Goal: Transaction & Acquisition: Purchase product/service

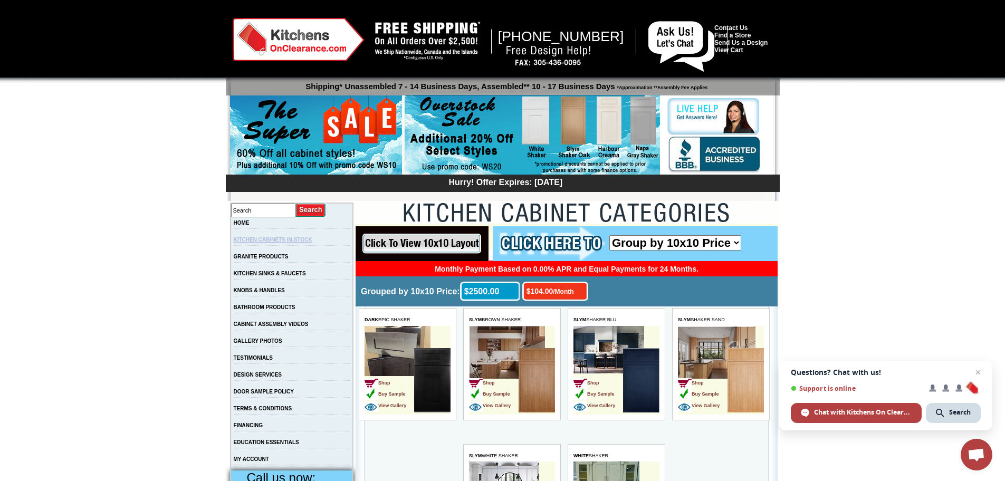
click at [300, 241] on link "KITCHEN CABINETS IN-STOCK" at bounding box center [273, 240] width 79 height 6
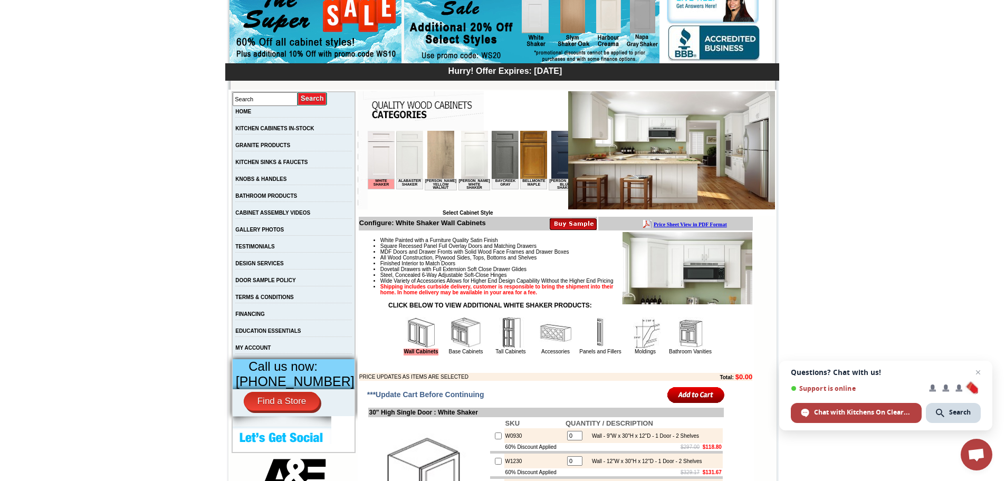
scroll to position [211, 0]
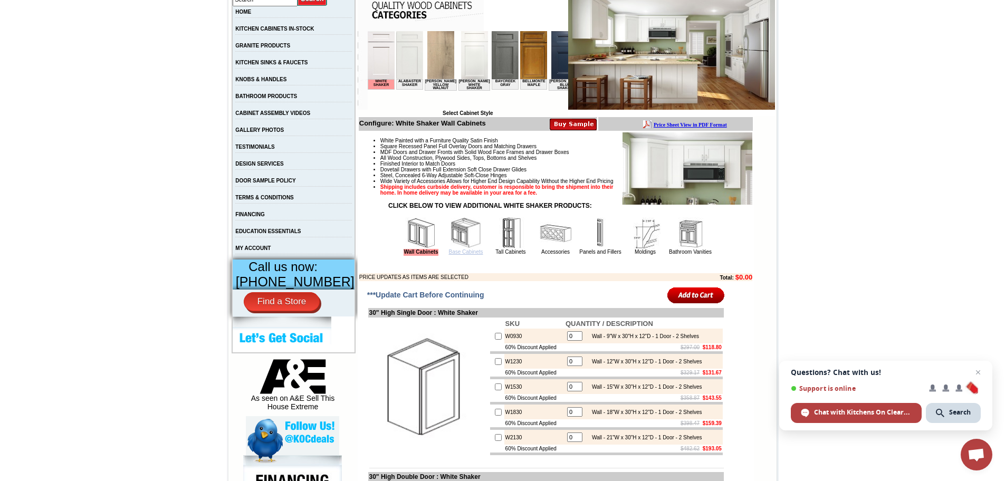
click at [454, 255] on link "Base Cabinets" at bounding box center [465, 252] width 34 height 6
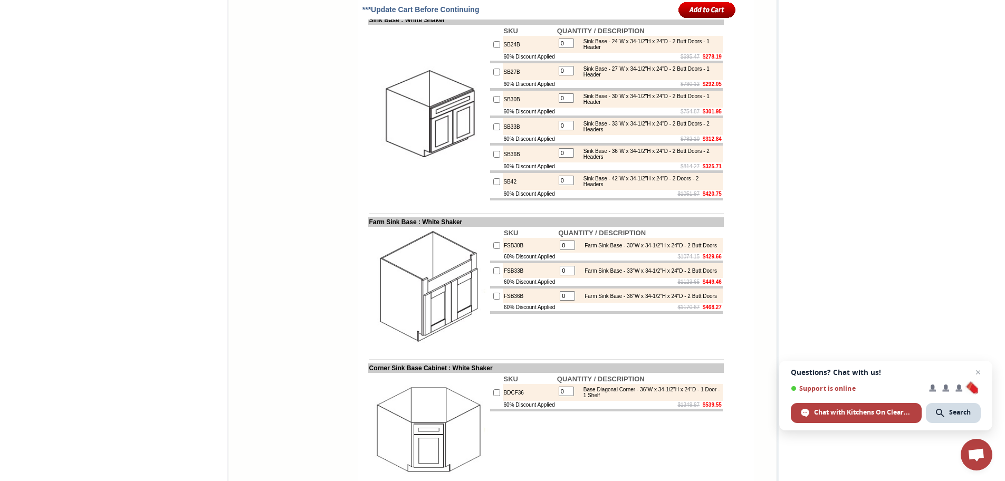
scroll to position [1002, 0]
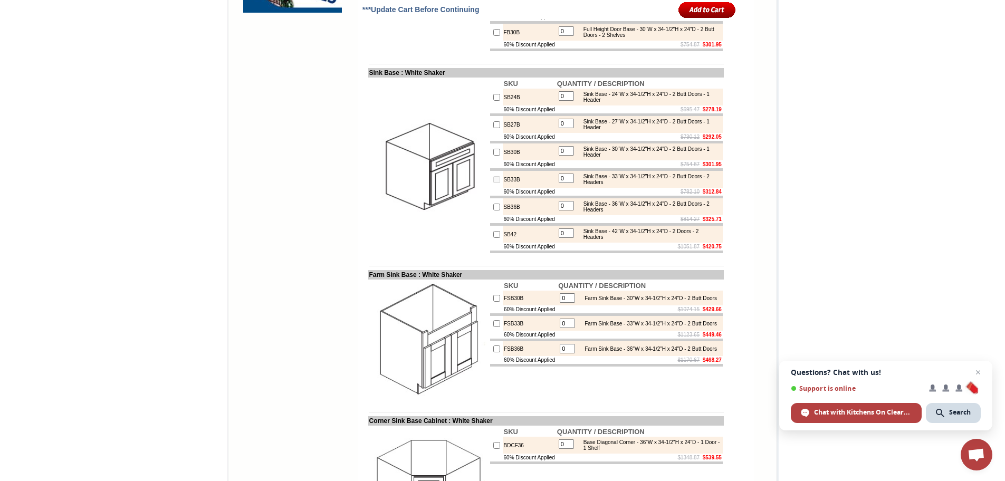
click at [561, 183] on input "0" at bounding box center [566, 178] width 15 height 9
type input "1"
click at [493, 183] on input "checkbox" at bounding box center [496, 179] width 7 height 7
checkbox input "false"
click at [561, 183] on input "0" at bounding box center [566, 178] width 15 height 9
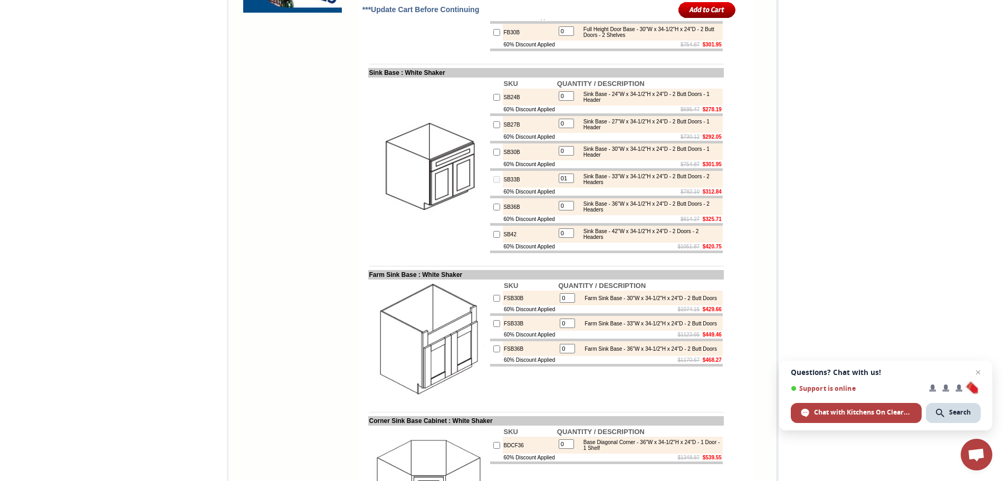
type input "1"
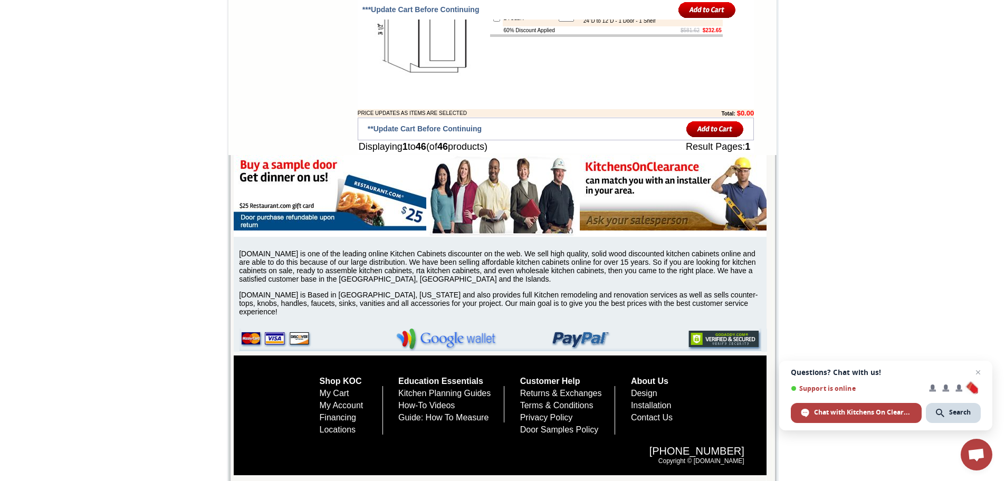
scroll to position [3000, 0]
